Goal: Information Seeking & Learning: Find specific fact

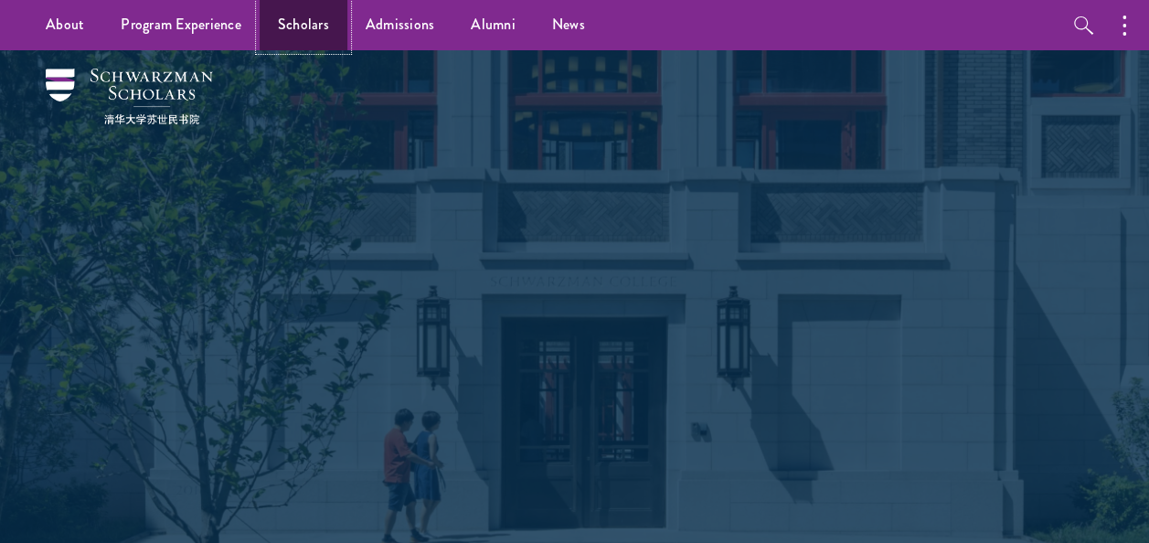
click at [291, 22] on link "Scholars" at bounding box center [304, 25] width 88 height 50
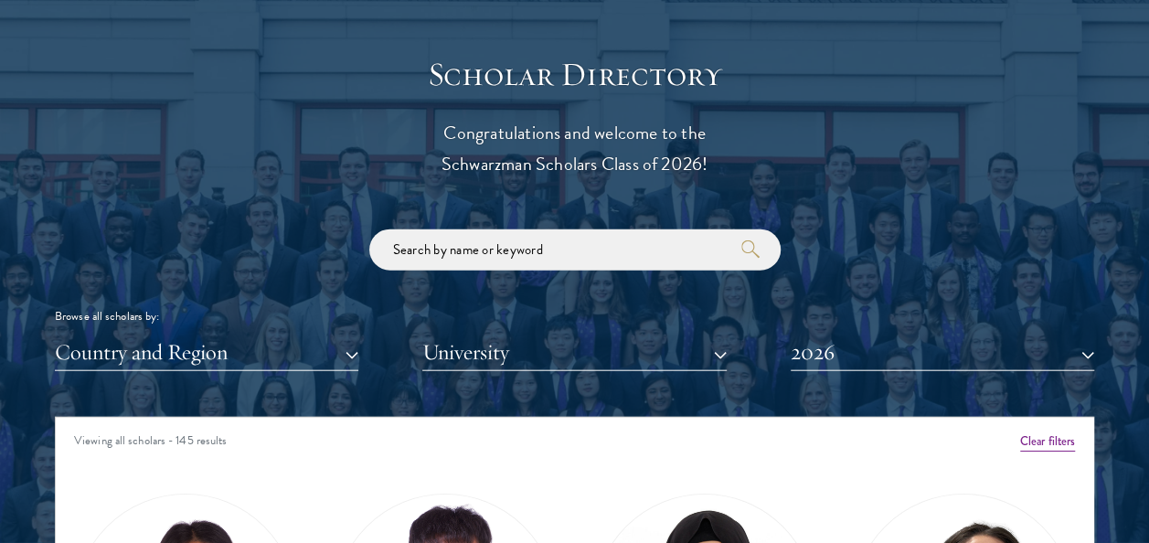
scroll to position [1971, 0]
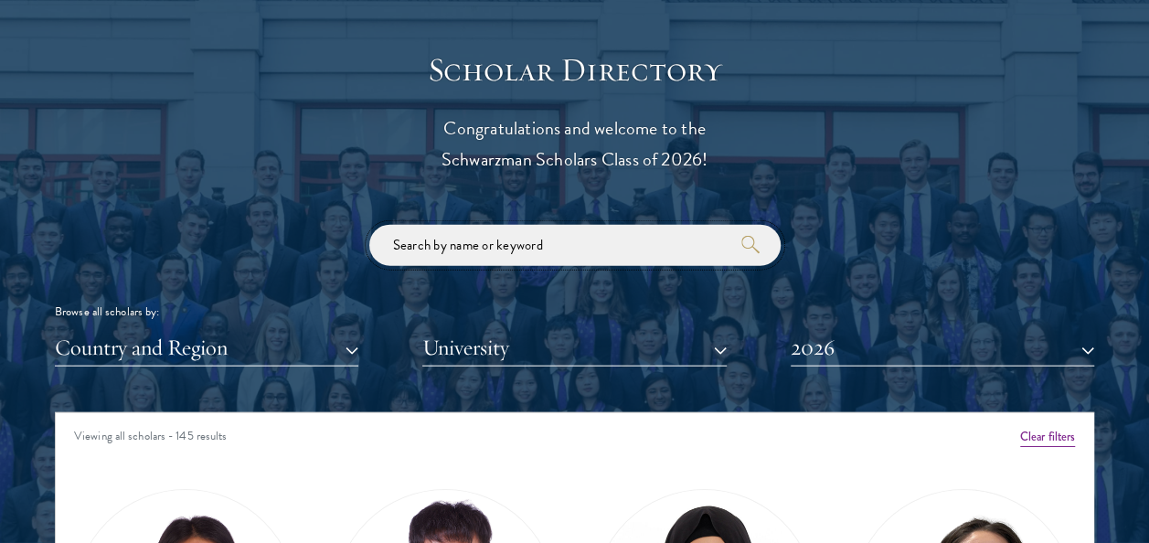
click at [547, 245] on input "search" at bounding box center [574, 245] width 411 height 41
type input "[PERSON_NAME]"
click button "submit" at bounding box center [0, 0] width 0 height 0
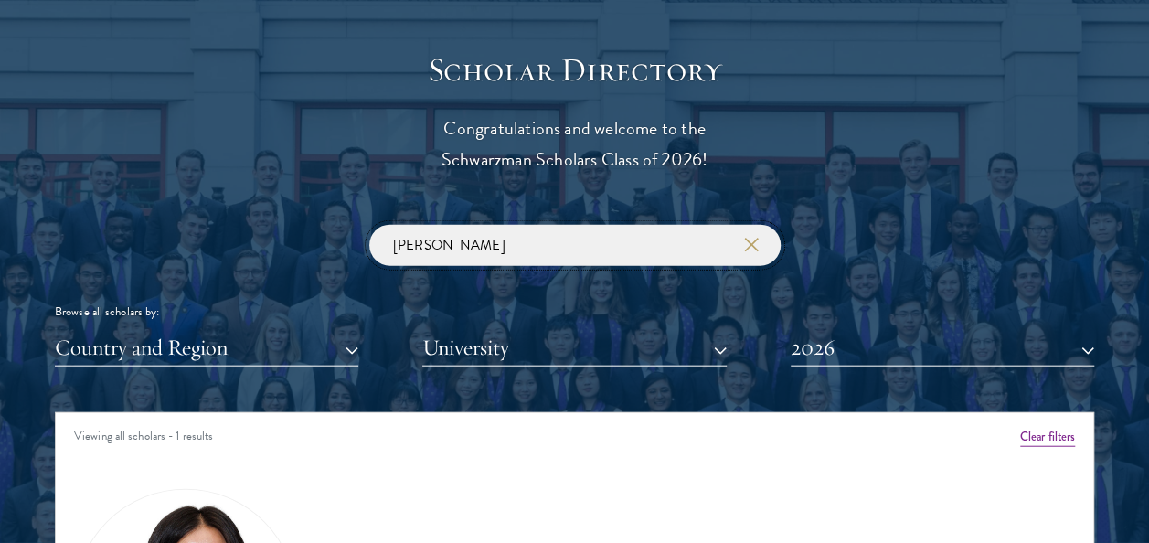
scroll to position [2326, 0]
